Goal: Task Accomplishment & Management: Use online tool/utility

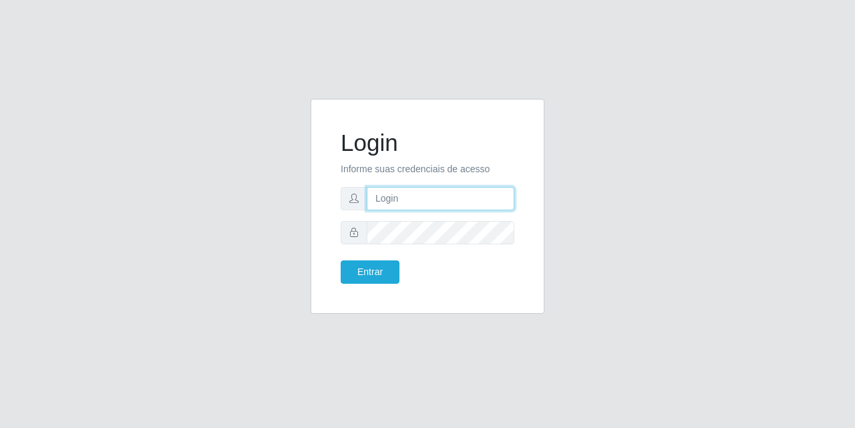
click at [431, 198] on input "text" at bounding box center [441, 198] width 148 height 23
type input "[EMAIL_ADDRESS][DOMAIN_NAME]"
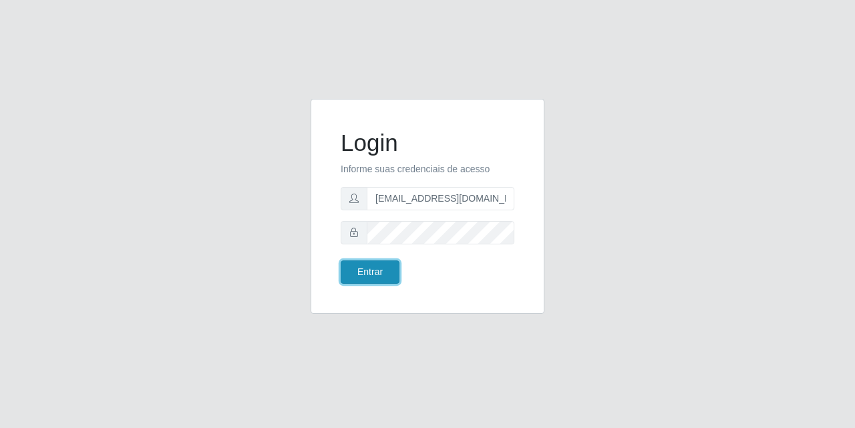
click at [382, 277] on button "Entrar" at bounding box center [370, 272] width 59 height 23
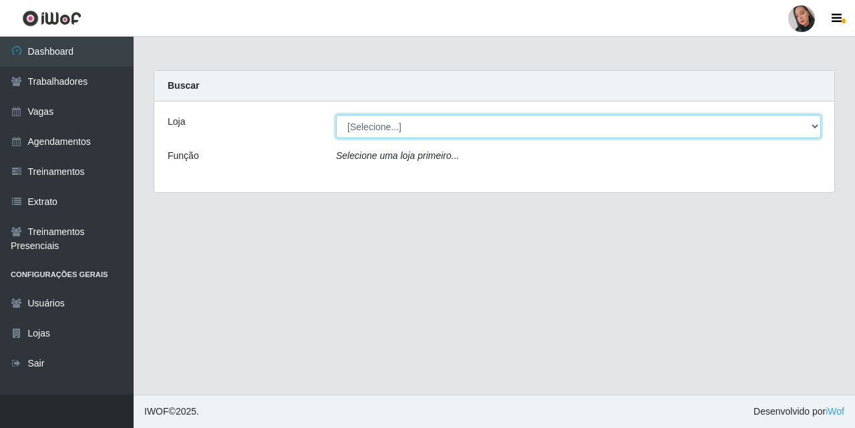
click at [509, 138] on select "[Selecione...] Supermercado [GEOGRAPHIC_DATA]" at bounding box center [578, 126] width 485 height 23
select select "165"
click at [336, 115] on select "[Selecione...] Supermercado [GEOGRAPHIC_DATA]" at bounding box center [578, 126] width 485 height 23
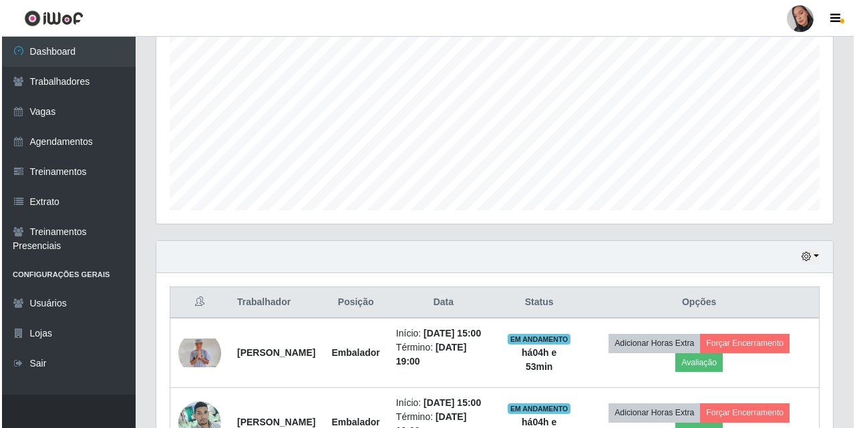
scroll to position [334, 0]
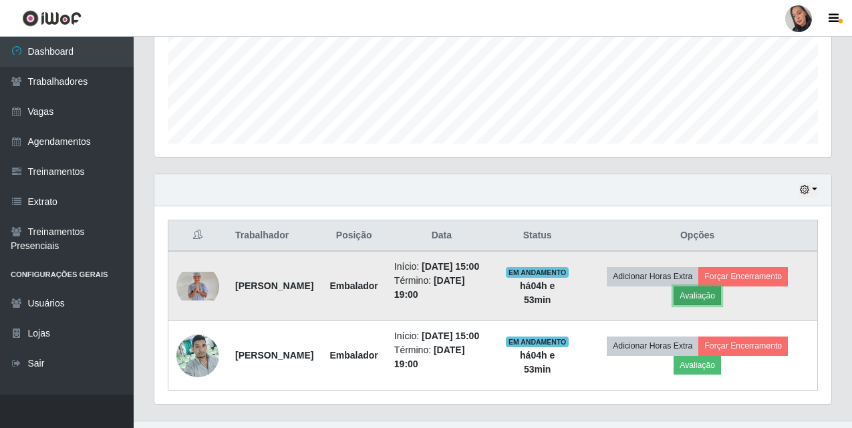
click at [721, 295] on button "Avaliação" at bounding box center [696, 296] width 47 height 19
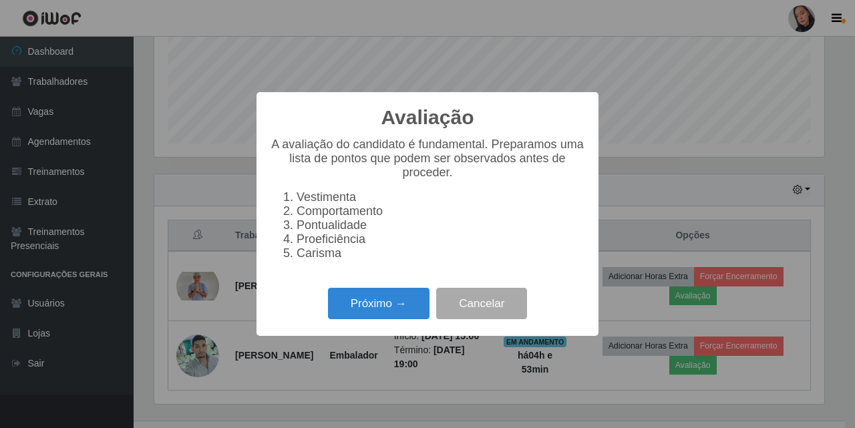
click at [390, 323] on div "Próximo → Cancelar" at bounding box center [427, 304] width 315 height 38
click at [393, 319] on button "Próximo →" at bounding box center [379, 303] width 102 height 31
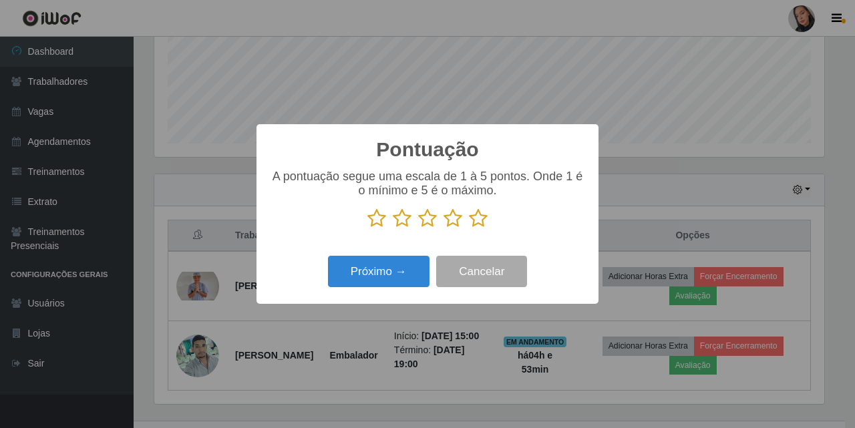
click at [407, 290] on div "Próximo → Cancelar" at bounding box center [427, 271] width 315 height 38
click at [489, 228] on p at bounding box center [427, 218] width 315 height 20
click at [478, 221] on icon at bounding box center [478, 218] width 19 height 20
click at [469, 228] on input "radio" at bounding box center [469, 228] width 0 height 0
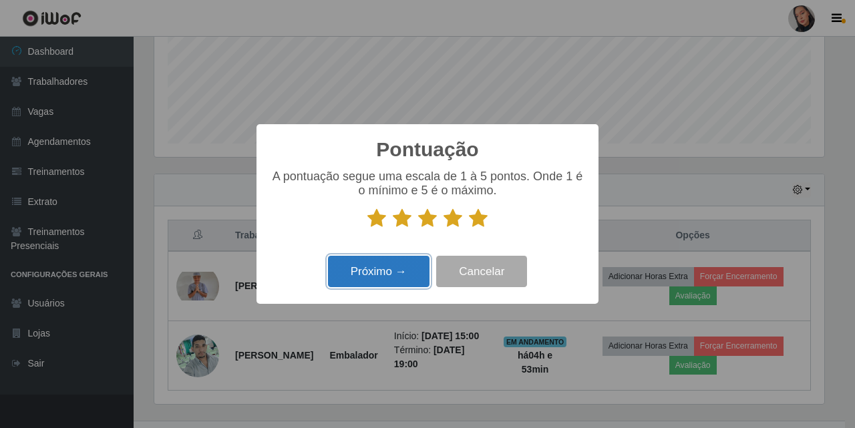
click at [399, 259] on button "Próximo →" at bounding box center [379, 271] width 102 height 31
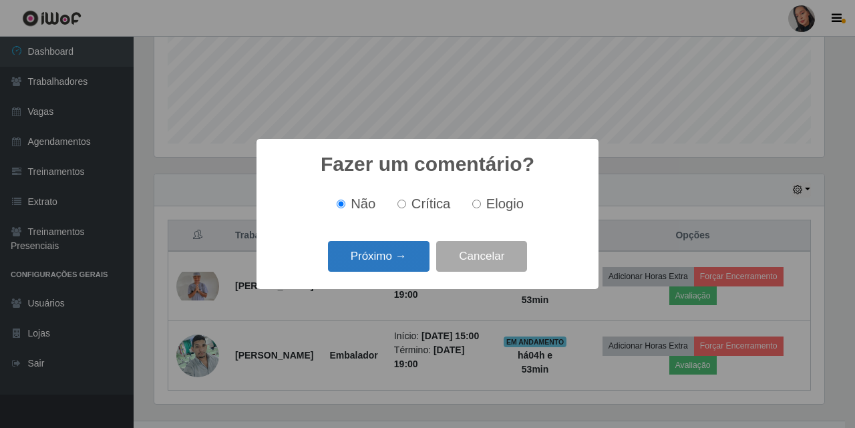
click at [383, 251] on button "Próximo →" at bounding box center [379, 256] width 102 height 31
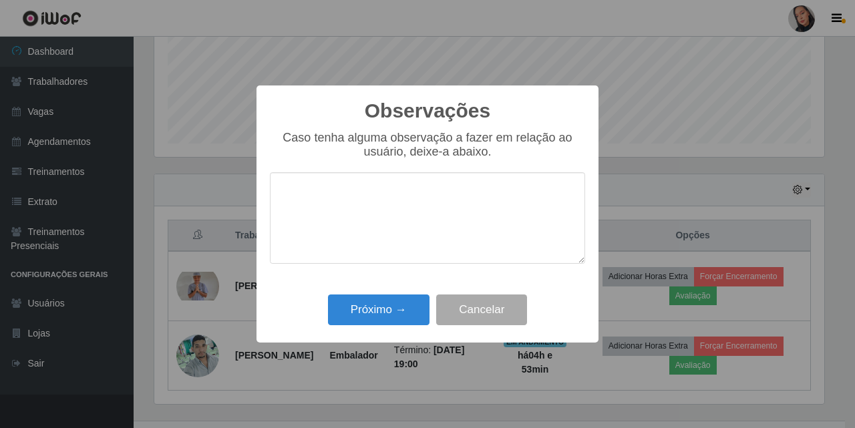
click at [365, 290] on div "Observações × Caso tenha alguma observação a fazer em relação ao usuário, deixe…" at bounding box center [427, 213] width 342 height 257
click at [369, 299] on button "Próximo →" at bounding box center [379, 310] width 102 height 31
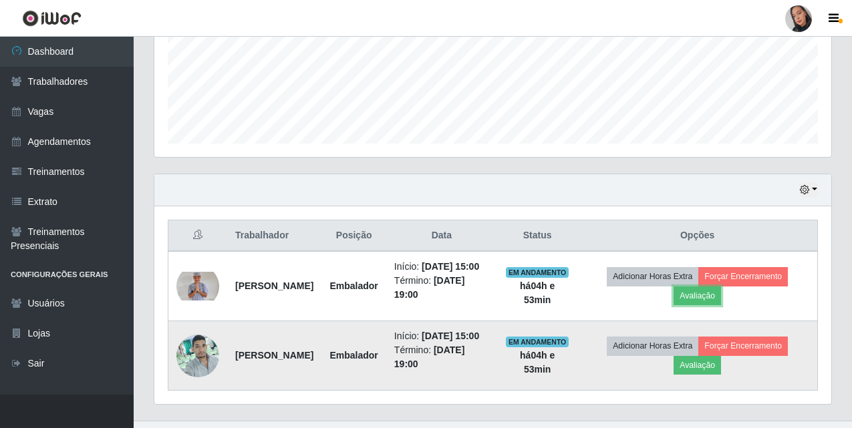
scroll to position [388, 0]
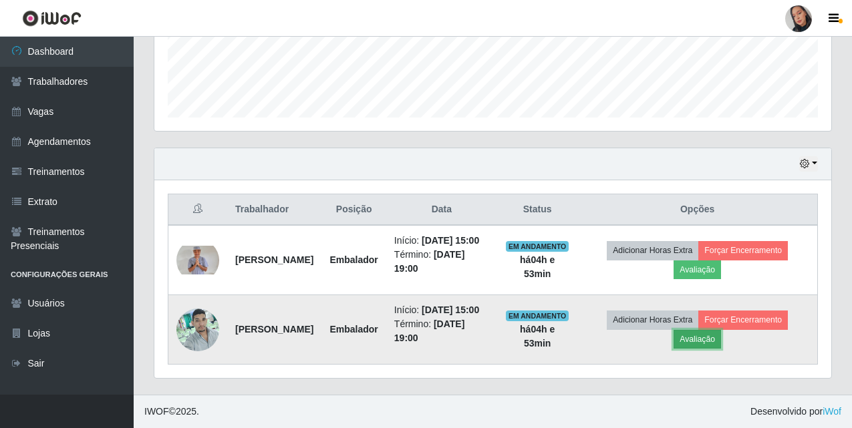
click at [721, 335] on button "Avaliação" at bounding box center [696, 339] width 47 height 19
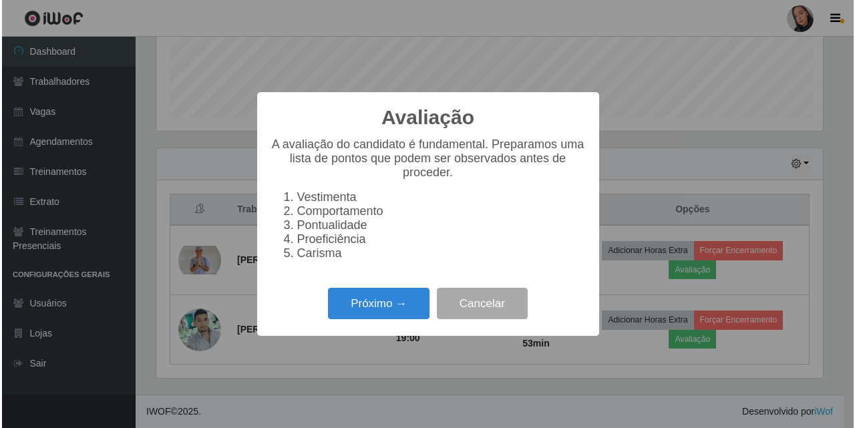
scroll to position [277, 670]
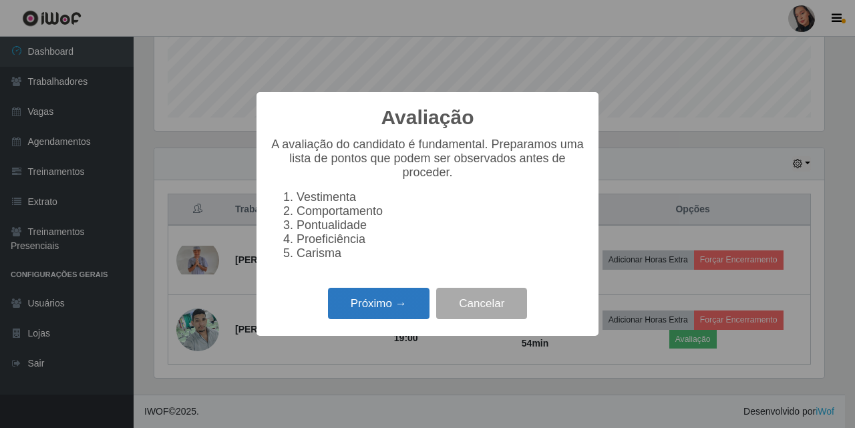
click at [340, 319] on button "Próximo →" at bounding box center [379, 303] width 102 height 31
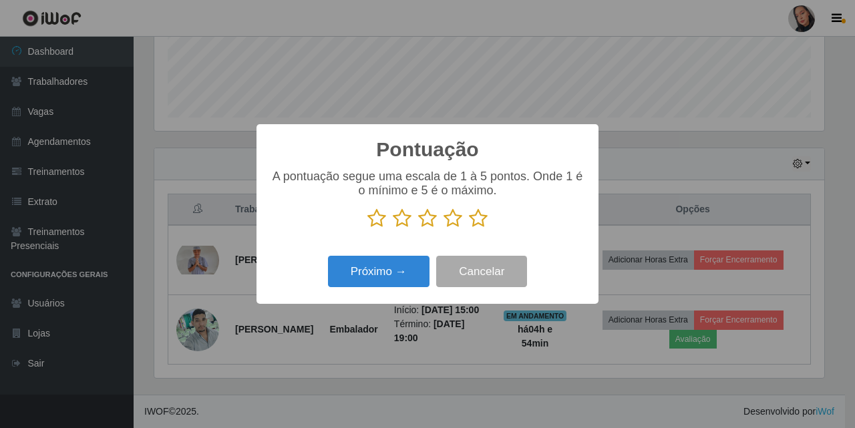
click at [470, 223] on icon at bounding box center [478, 218] width 19 height 20
click at [469, 228] on input "radio" at bounding box center [469, 228] width 0 height 0
click at [425, 250] on div "Pontuação × A pontuação segue uma escala de 1 à 5 pontos. Onde 1 é o mínimo e 5…" at bounding box center [427, 214] width 342 height 180
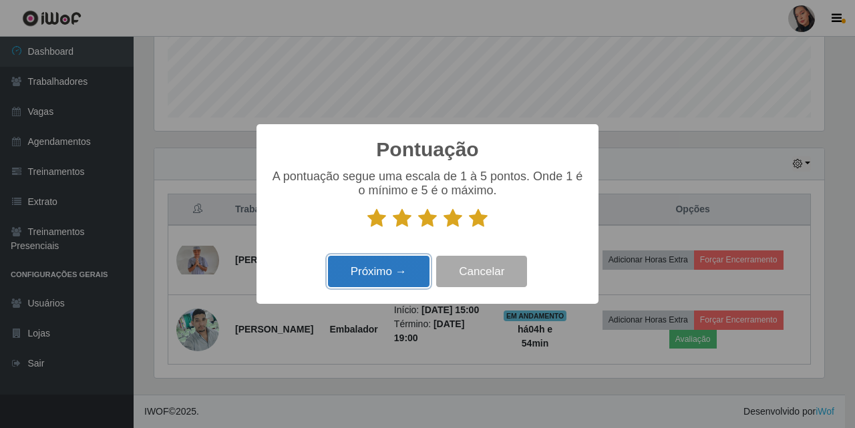
click at [410, 269] on button "Próximo →" at bounding box center [379, 271] width 102 height 31
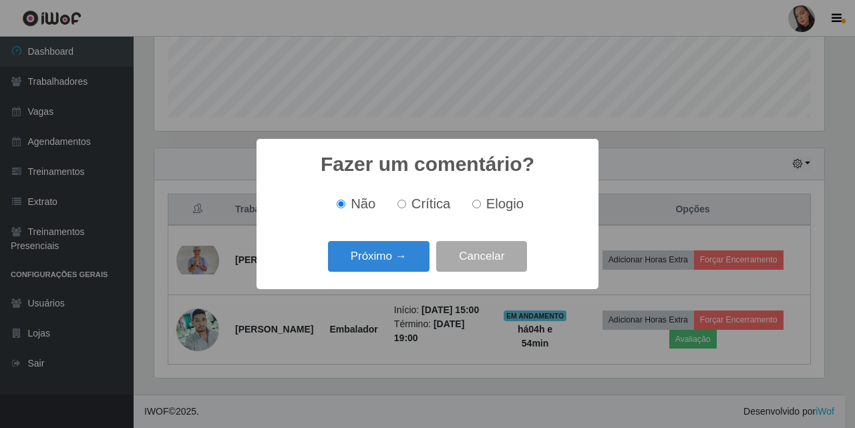
click at [410, 269] on button "Próximo →" at bounding box center [379, 256] width 102 height 31
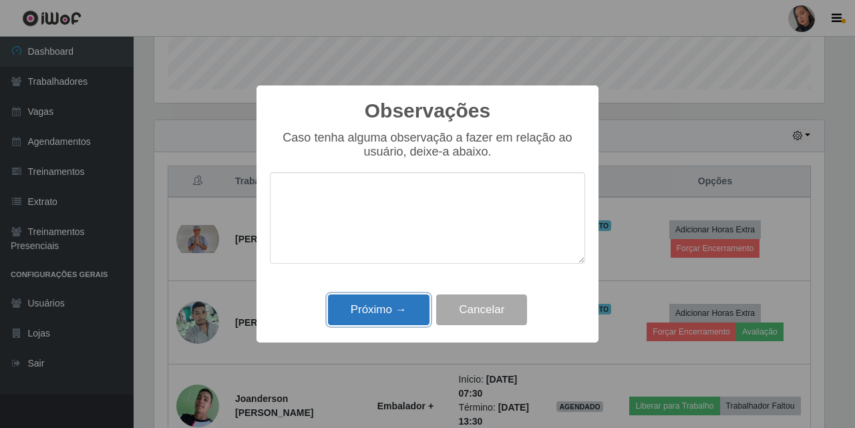
click at [405, 323] on button "Próximo →" at bounding box center [379, 310] width 102 height 31
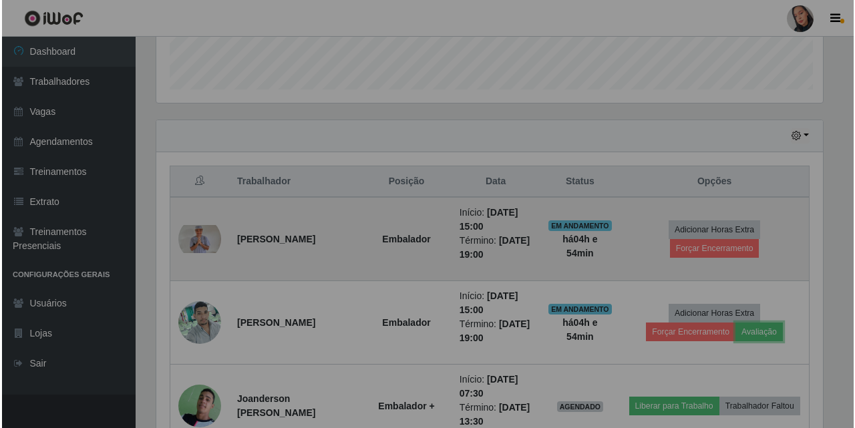
scroll to position [277, 677]
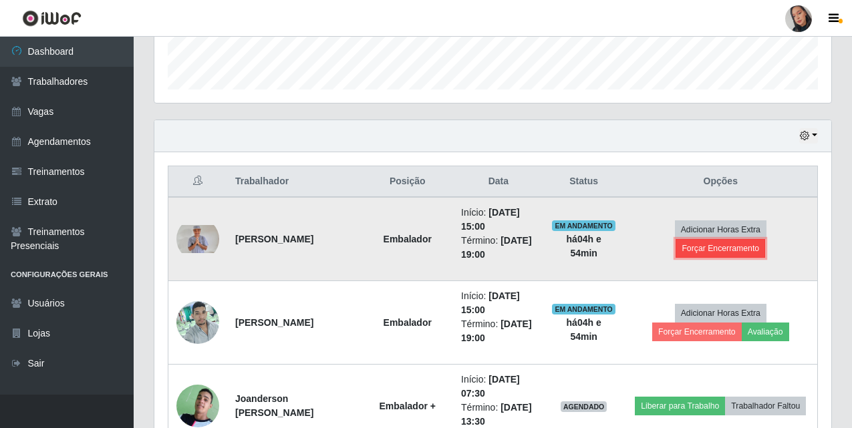
click at [709, 250] on button "Forçar Encerramento" at bounding box center [720, 248] width 90 height 19
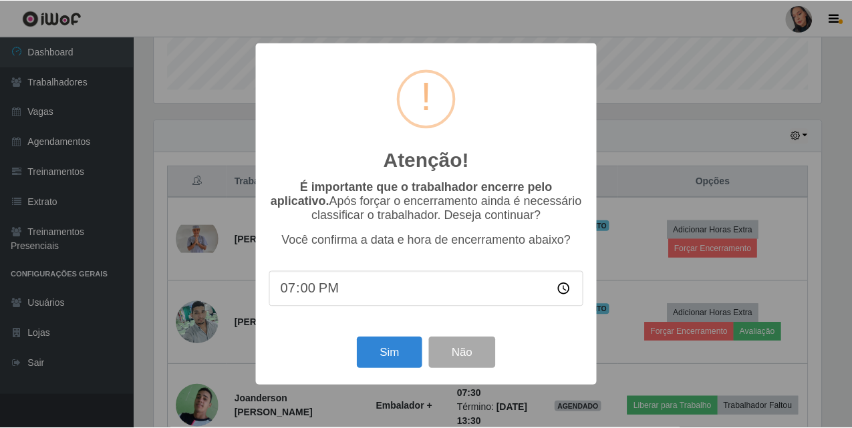
scroll to position [277, 670]
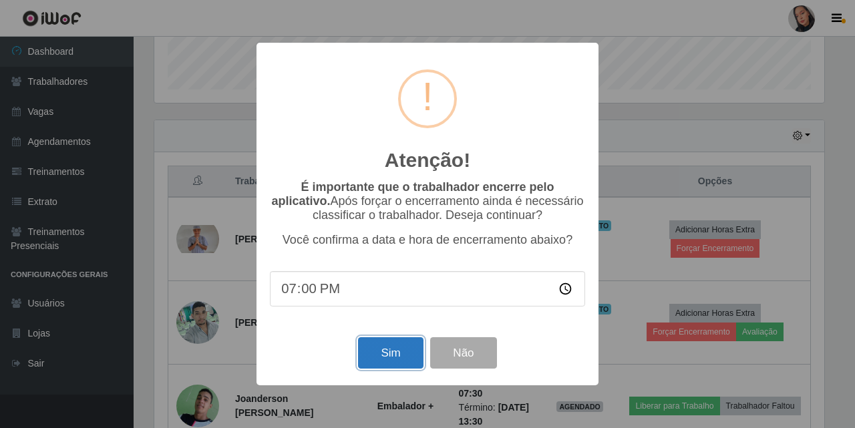
click at [375, 350] on button "Sim" at bounding box center [390, 352] width 65 height 31
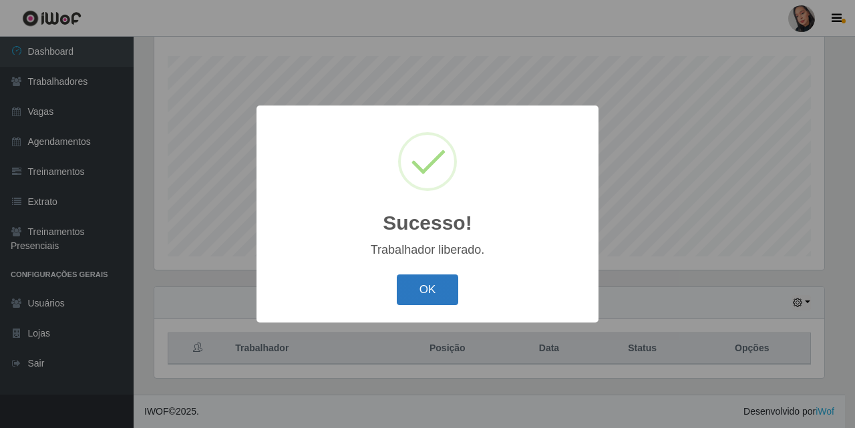
click at [442, 296] on button "OK" at bounding box center [428, 290] width 62 height 31
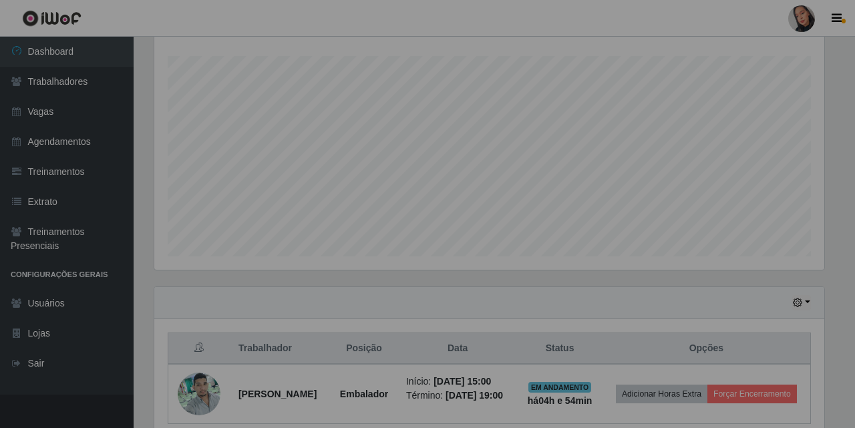
scroll to position [277, 677]
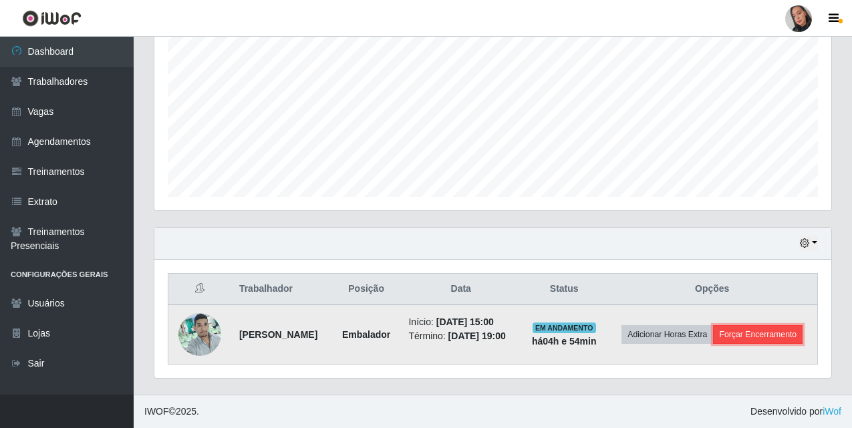
click at [754, 338] on button "Forçar Encerramento" at bounding box center [758, 334] width 90 height 19
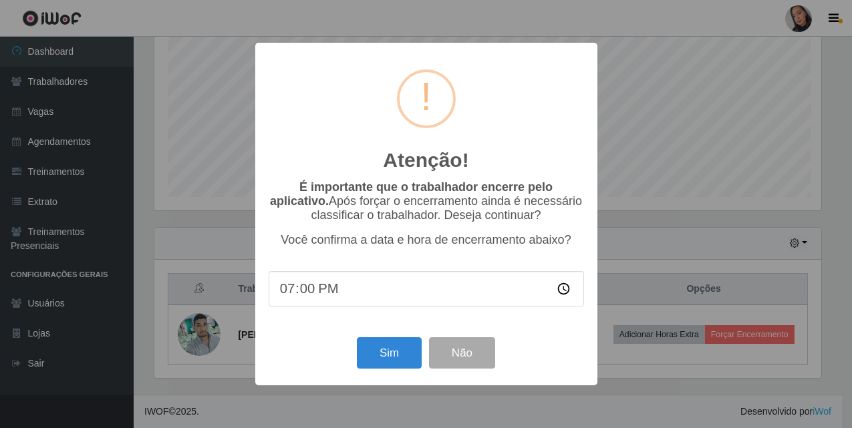
scroll to position [277, 670]
click at [413, 353] on button "Sim" at bounding box center [390, 352] width 65 height 31
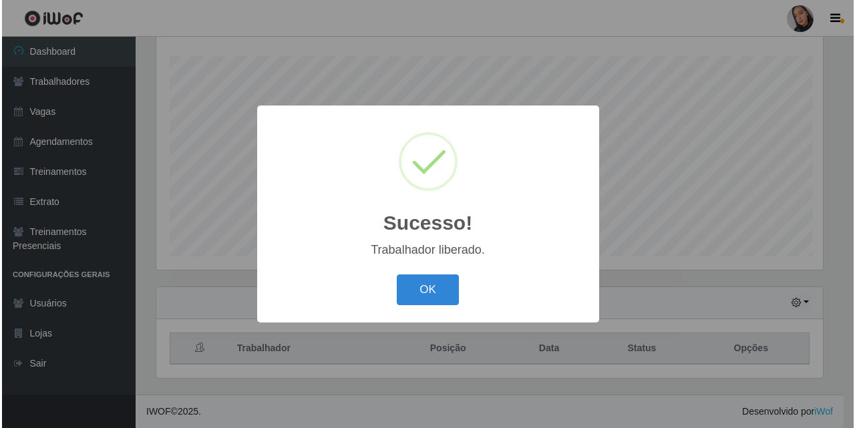
scroll to position [0, 0]
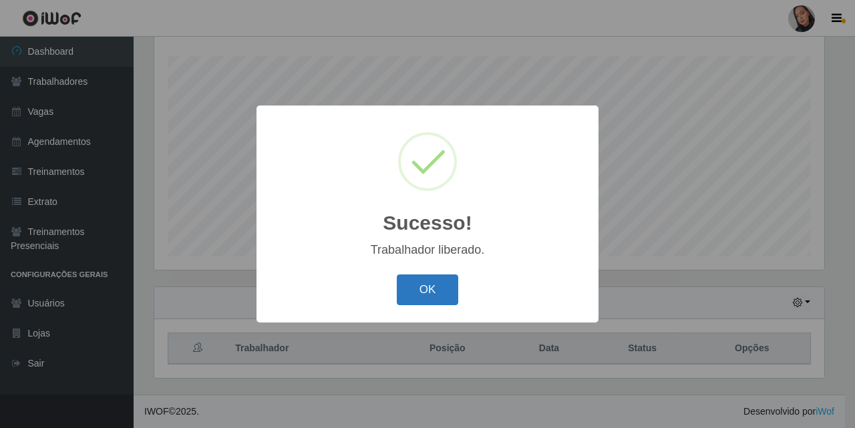
click at [417, 277] on button "OK" at bounding box center [428, 290] width 62 height 31
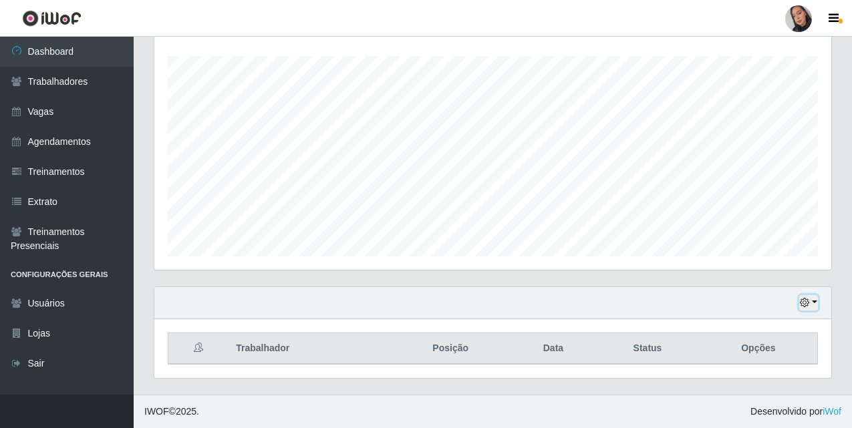
click at [802, 298] on button "button" at bounding box center [808, 302] width 19 height 15
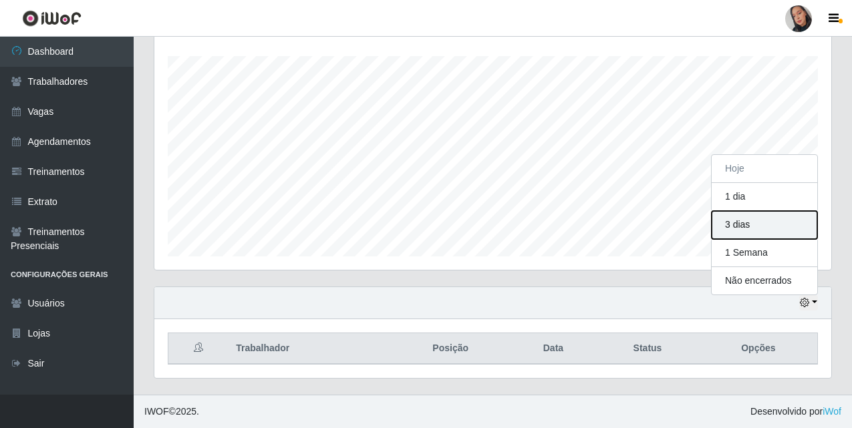
click at [792, 232] on button "3 dias" at bounding box center [764, 225] width 106 height 28
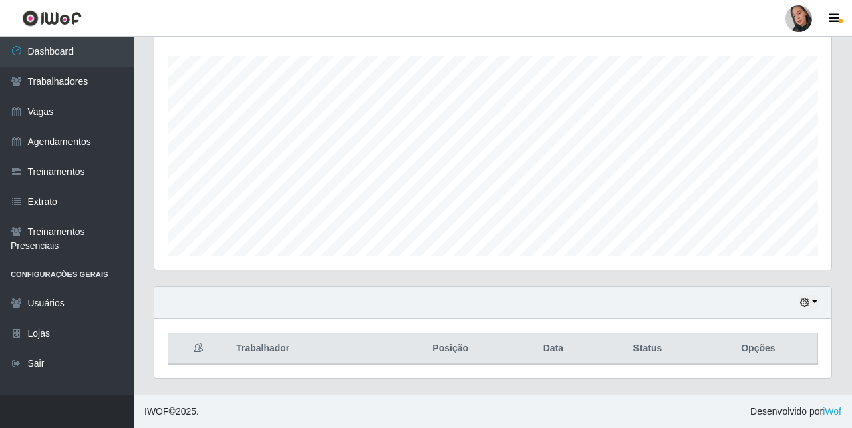
click at [806, 9] on div at bounding box center [798, 18] width 27 height 27
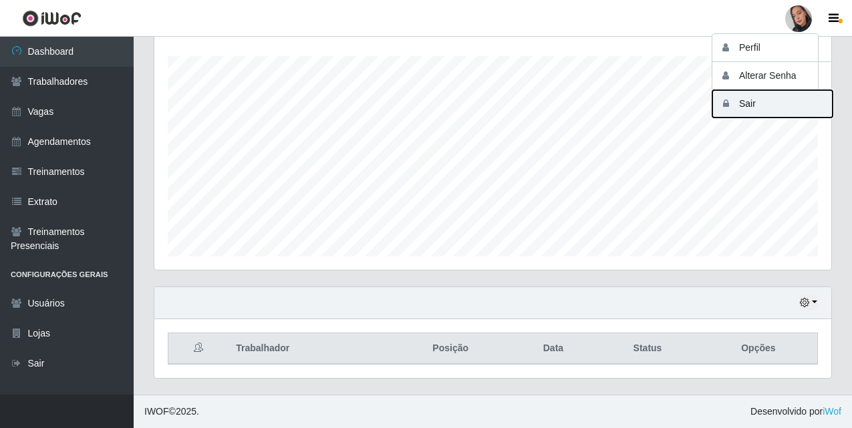
click at [769, 97] on button "Sair" at bounding box center [772, 103] width 120 height 27
